Goal: Check status: Check status

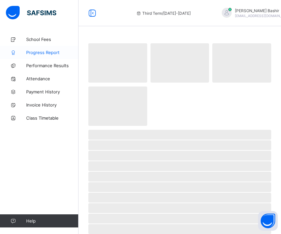
click at [39, 51] on span "Progress Report" at bounding box center [52, 52] width 52 height 5
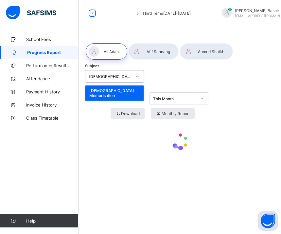
click at [133, 75] on div at bounding box center [137, 76] width 11 height 10
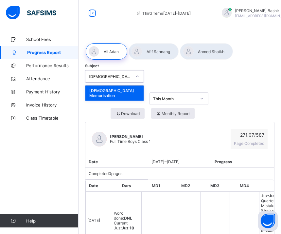
click at [135, 74] on div at bounding box center [137, 76] width 11 height 10
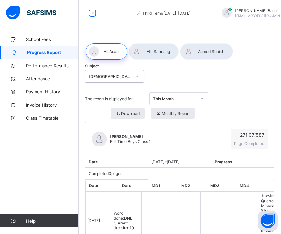
click at [135, 74] on div at bounding box center [137, 76] width 11 height 10
click at [259, 24] on div "Third Term / [DATE]-[DATE] [PERSON_NAME] [PERSON_NAME][EMAIL_ADDRESS][DOMAIN_NA…" at bounding box center [265, 13] width 300 height 26
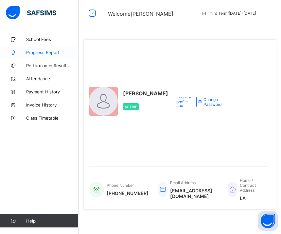
click at [63, 52] on span "Progress Report" at bounding box center [52, 52] width 52 height 5
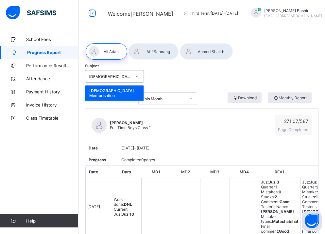
click at [137, 76] on icon at bounding box center [138, 76] width 2 height 1
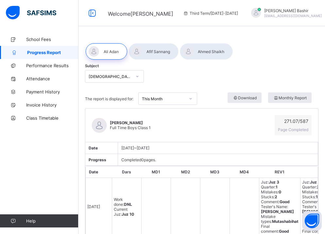
click at [175, 75] on div at bounding box center [174, 76] width 55 height 12
click at [280, 47] on div at bounding box center [202, 51] width 234 height 24
